Goal: Information Seeking & Learning: Learn about a topic

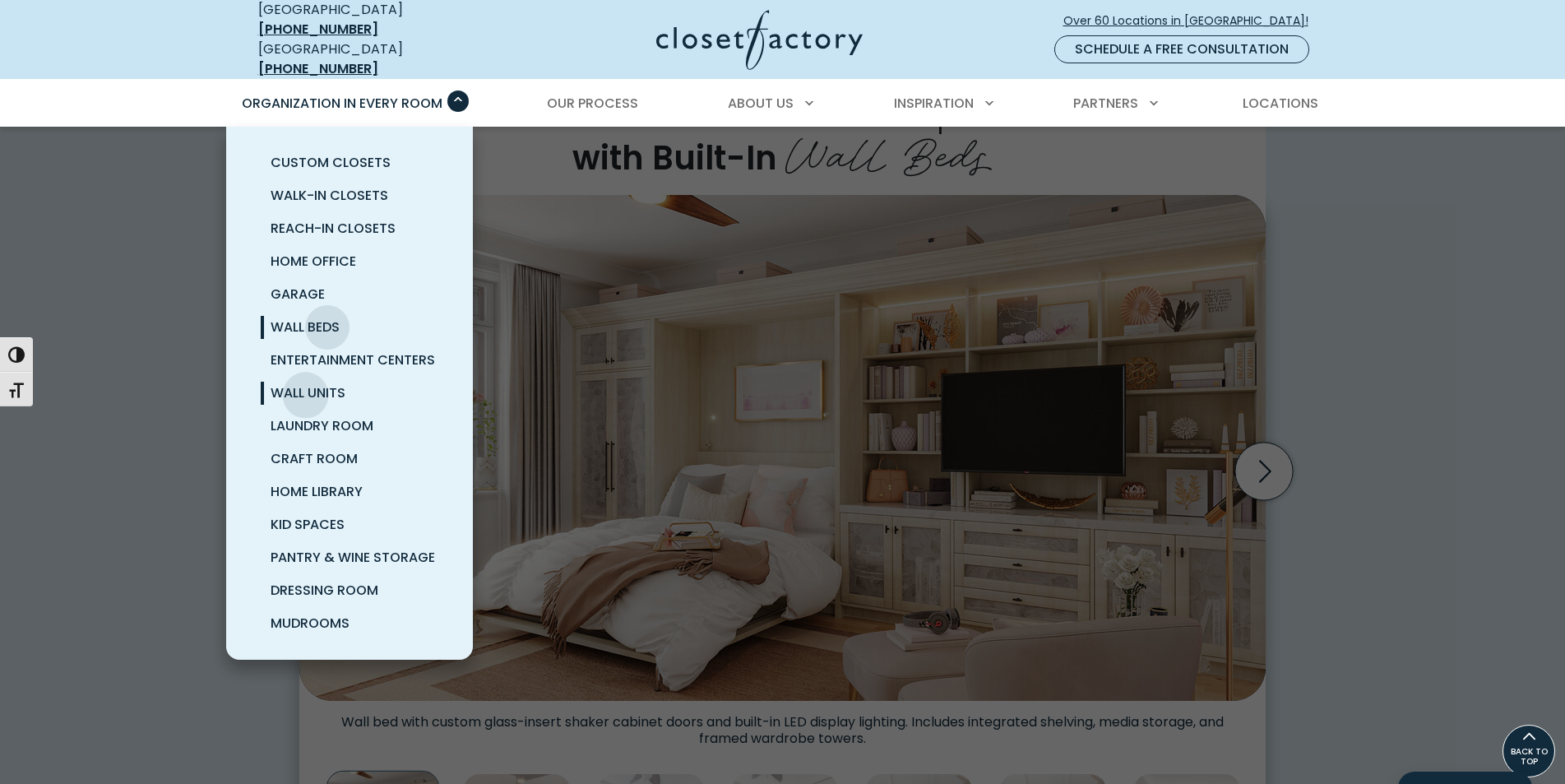
click at [307, 387] on span "Wall Units" at bounding box center [308, 393] width 75 height 19
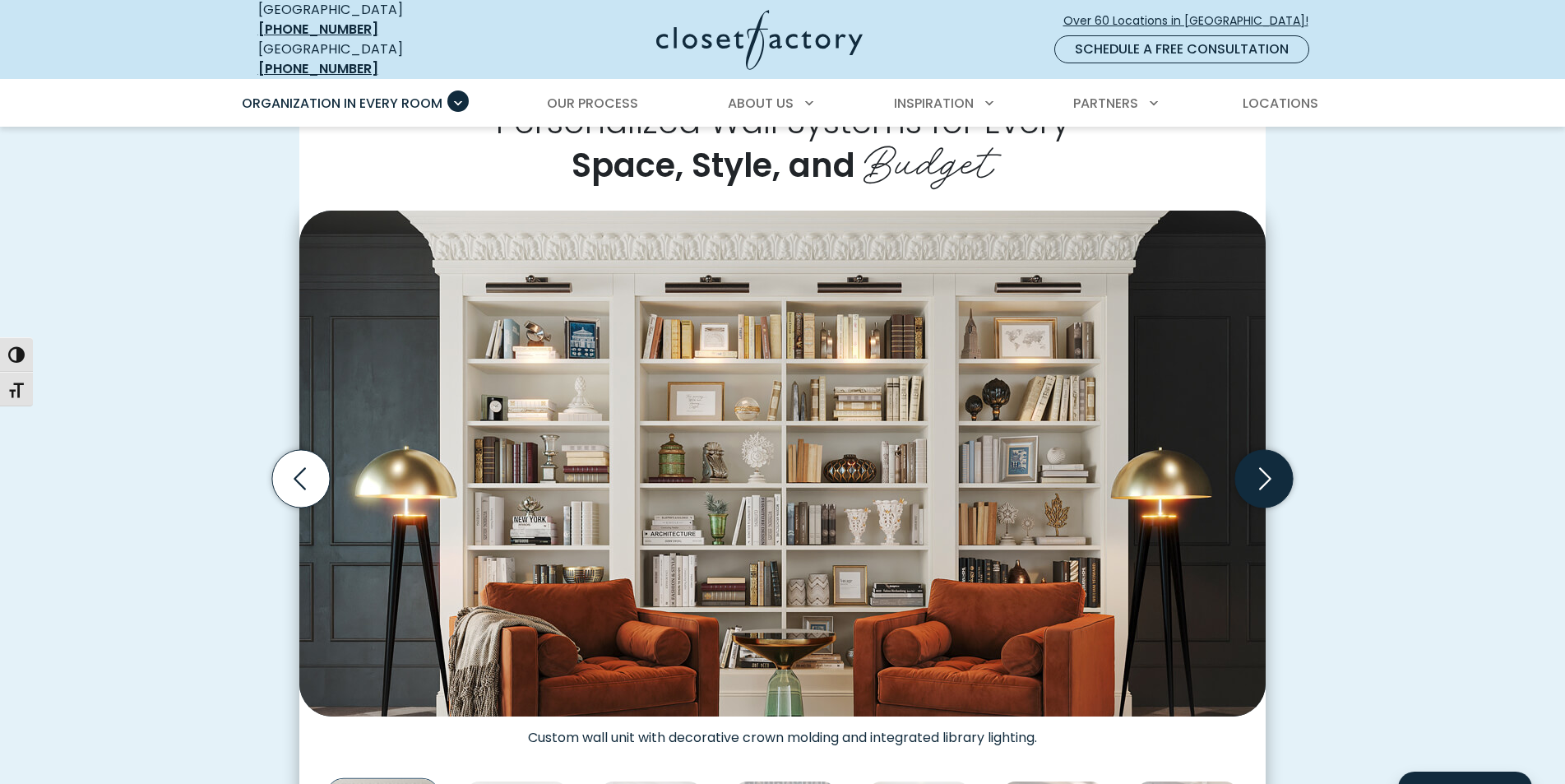
click at [1264, 471] on icon "Next slide" at bounding box center [1265, 478] width 12 height 22
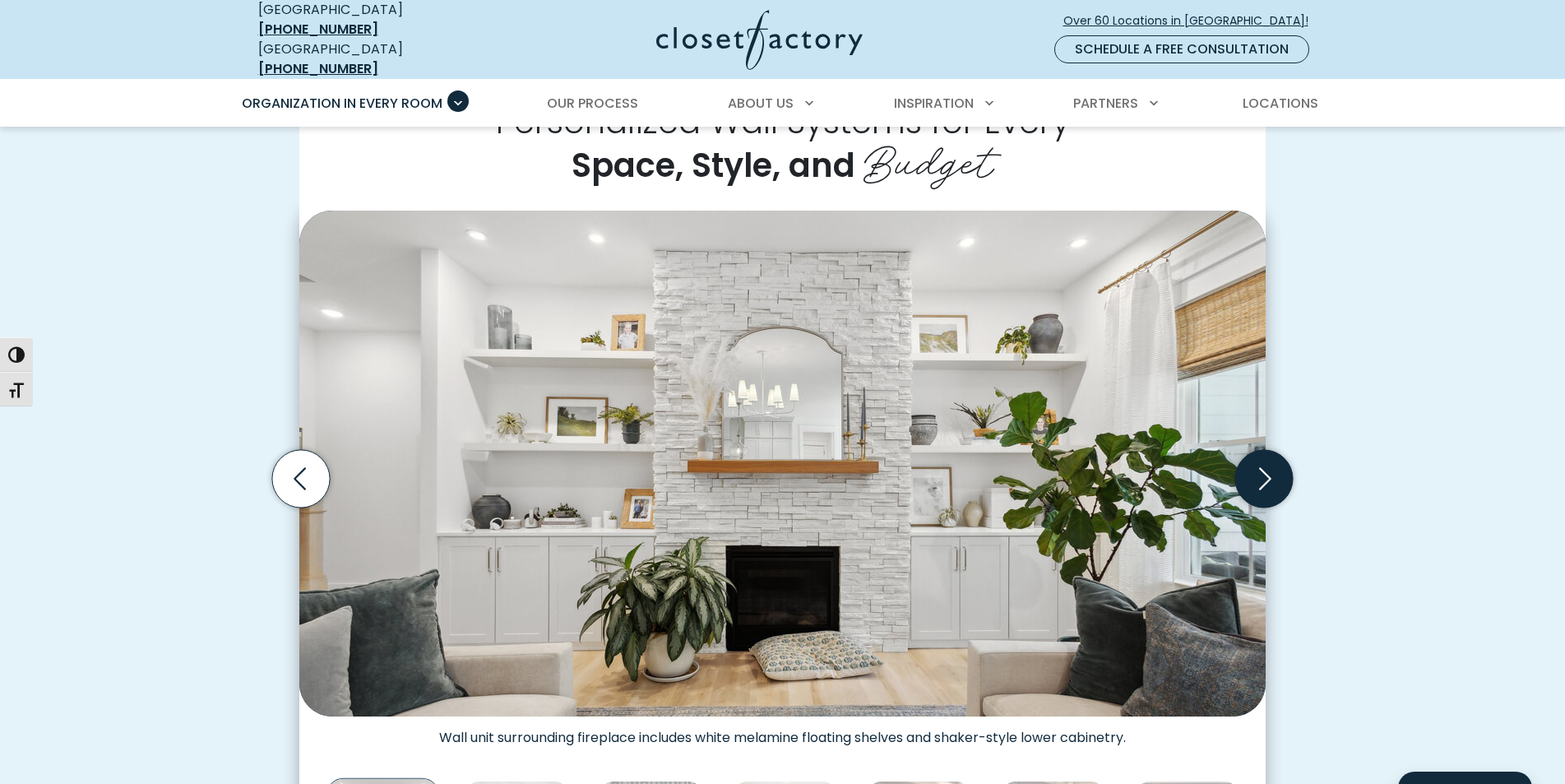
click at [1264, 471] on icon "Next slide" at bounding box center [1265, 478] width 12 height 22
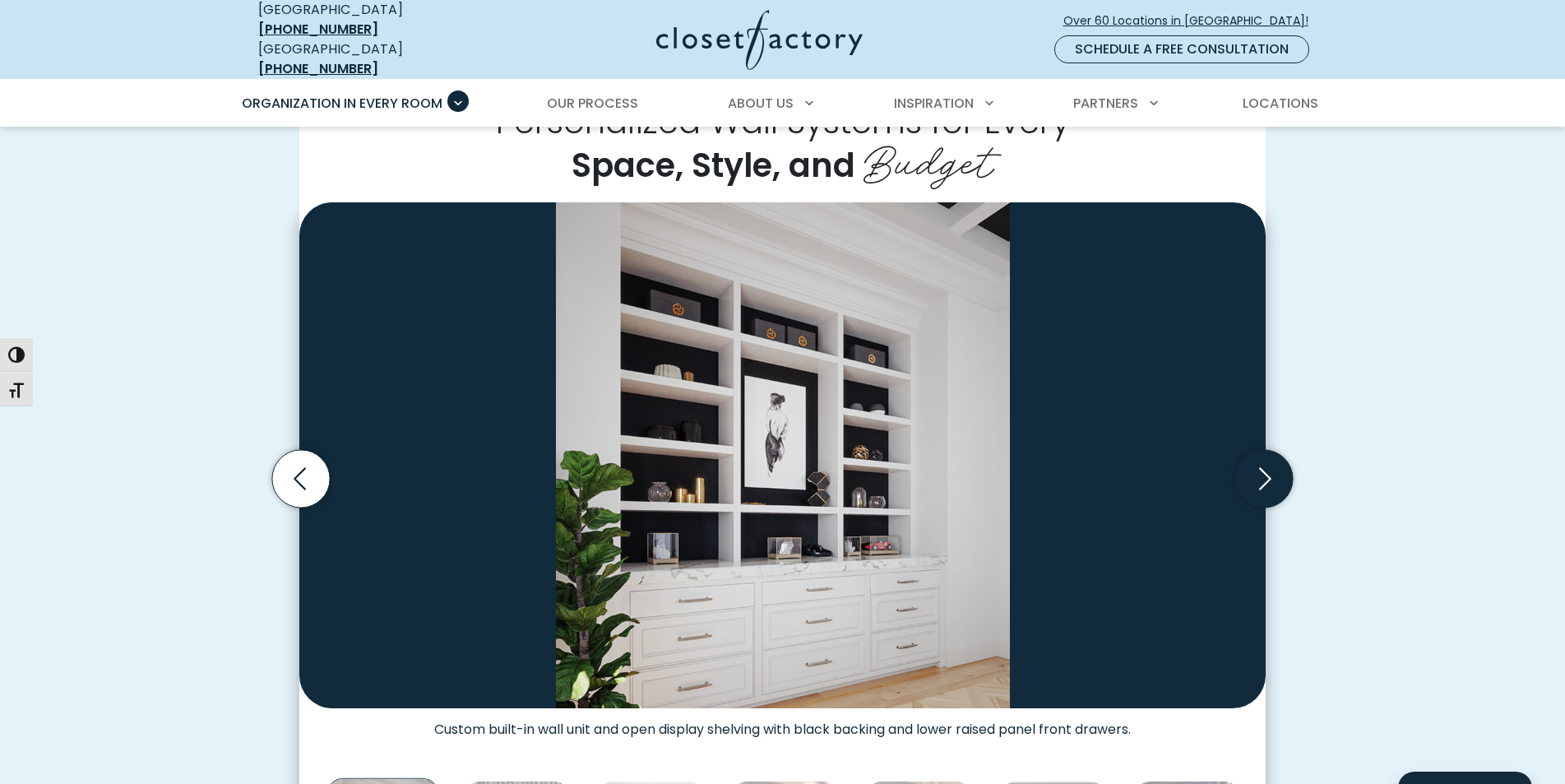
click at [1264, 471] on icon "Next slide" at bounding box center [1265, 478] width 12 height 22
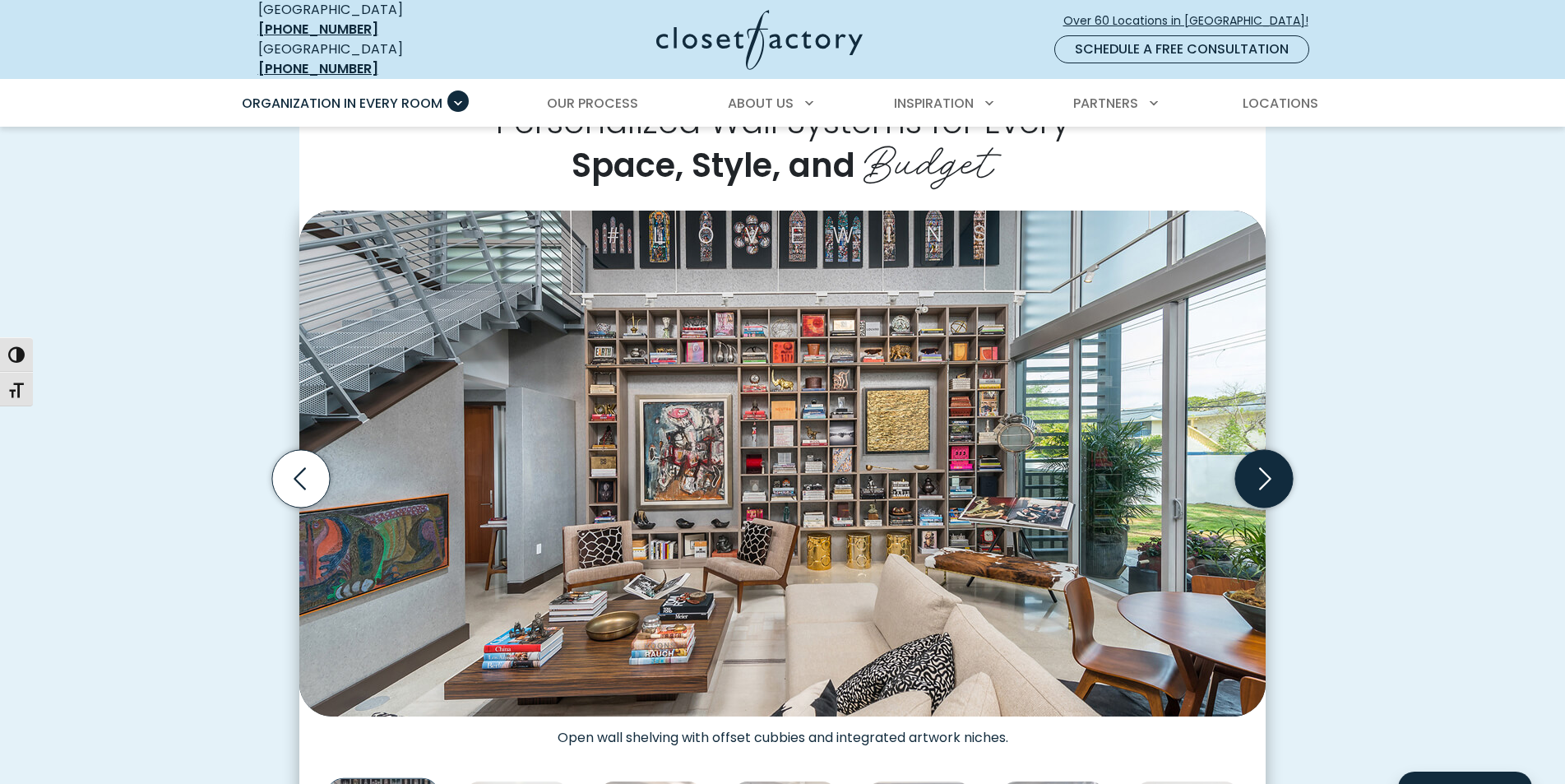
click at [1264, 471] on icon "Next slide" at bounding box center [1265, 478] width 12 height 22
